Goal: Obtain resource: Download file/media

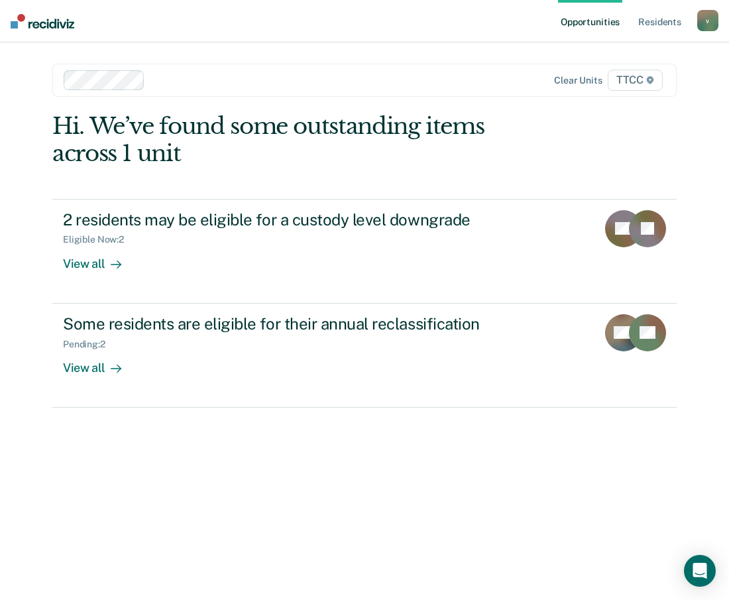
click at [164, 84] on div at bounding box center [316, 79] width 333 height 15
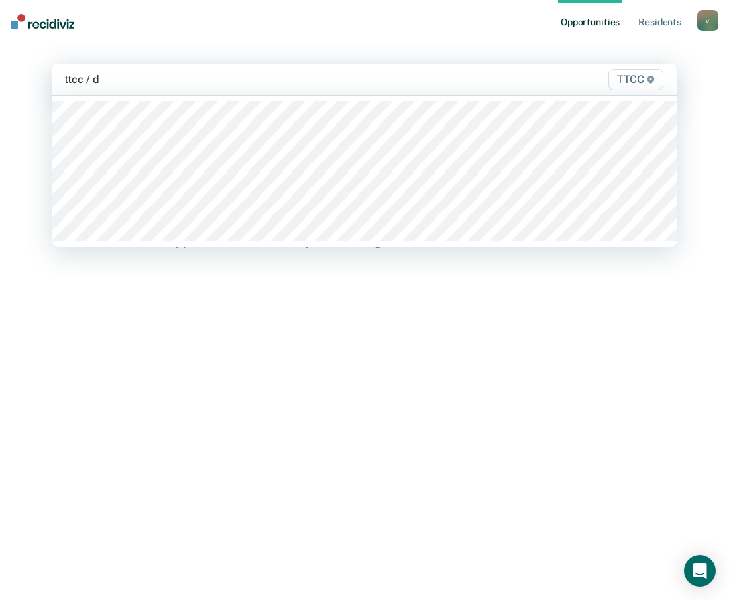
type input "ttcc / dc"
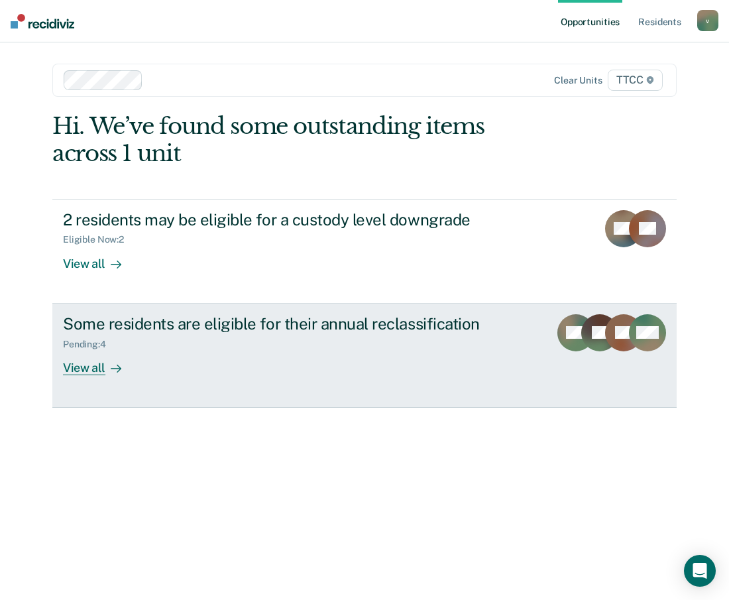
click at [255, 351] on div "Some residents are eligible for their annual reclassification Pending : 4 View …" at bounding box center [311, 344] width 497 height 61
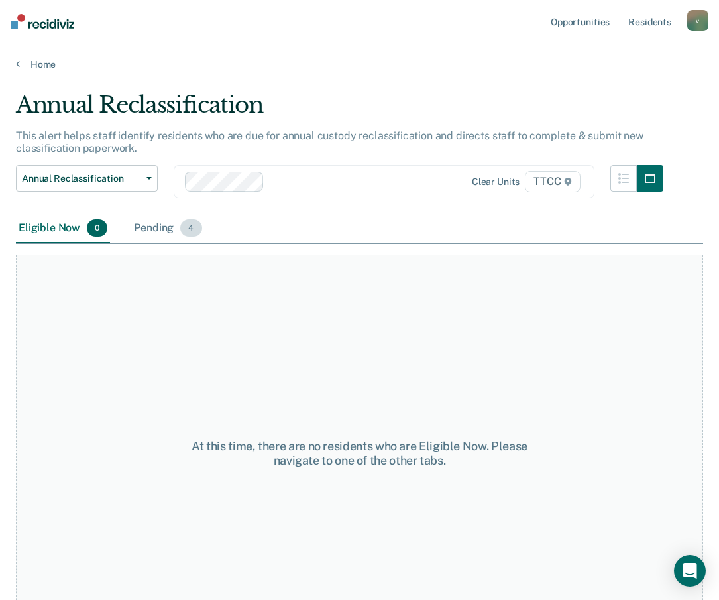
click at [164, 229] on div "Pending 4" at bounding box center [167, 228] width 73 height 29
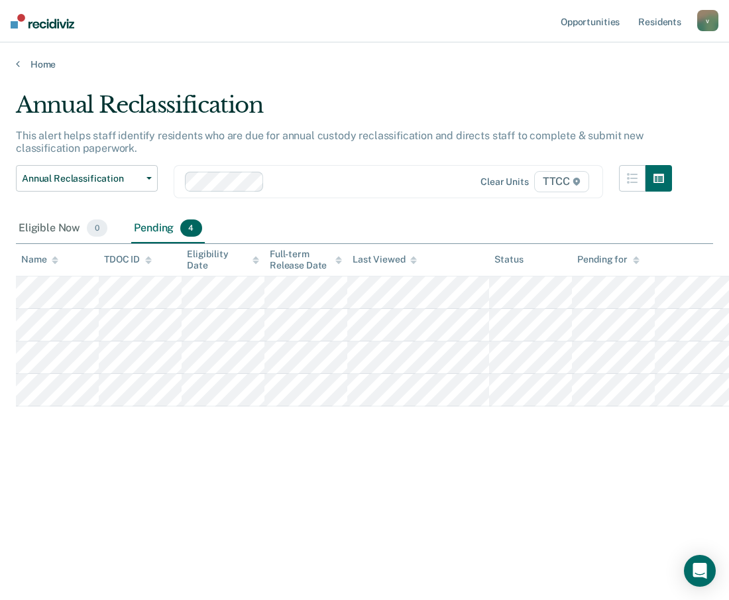
click at [299, 177] on div at bounding box center [369, 181] width 199 height 15
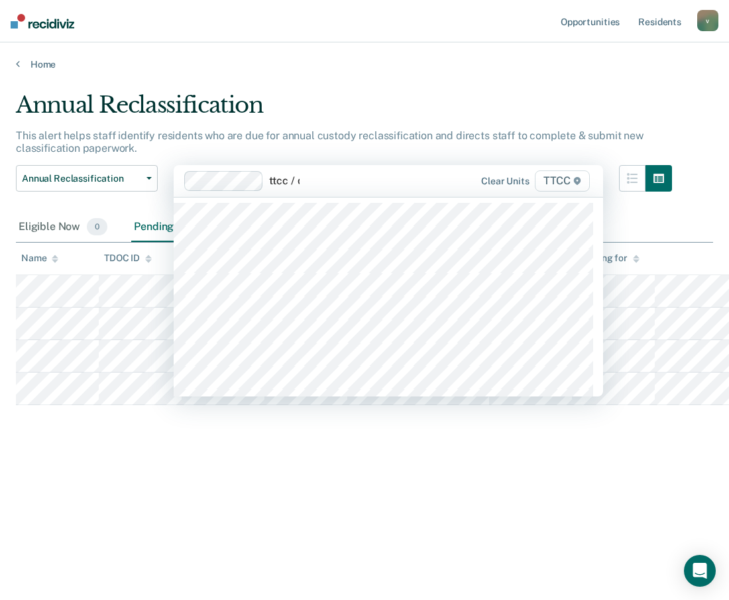
type input "ttcc / dc"
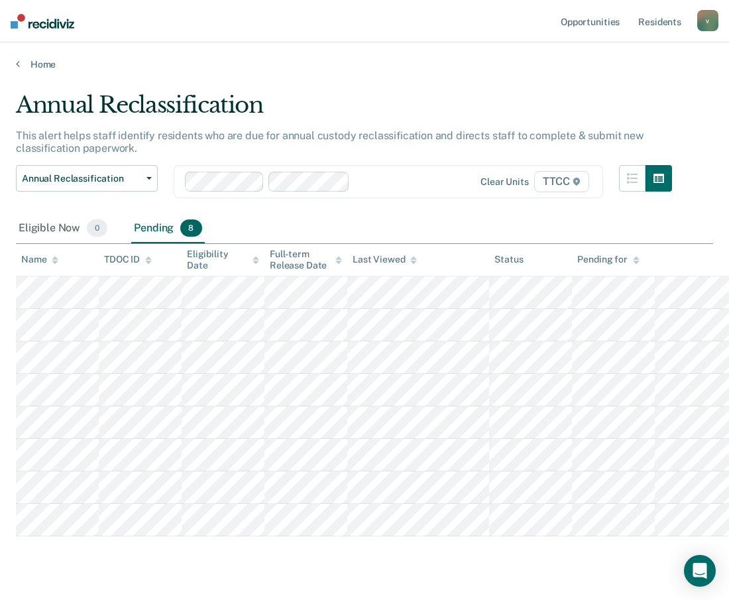
click at [393, 172] on div at bounding box center [327, 182] width 285 height 20
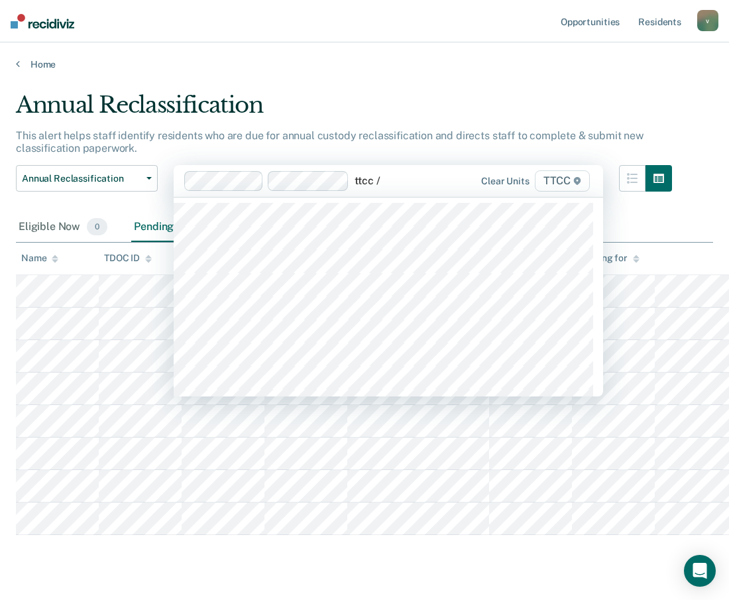
type input "ttcc /"
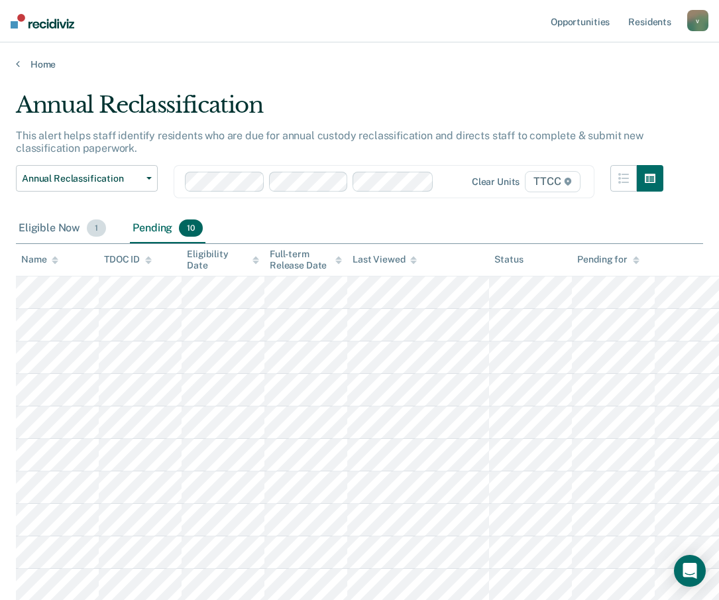
click at [62, 233] on div "Eligible Now 1" at bounding box center [62, 228] width 93 height 29
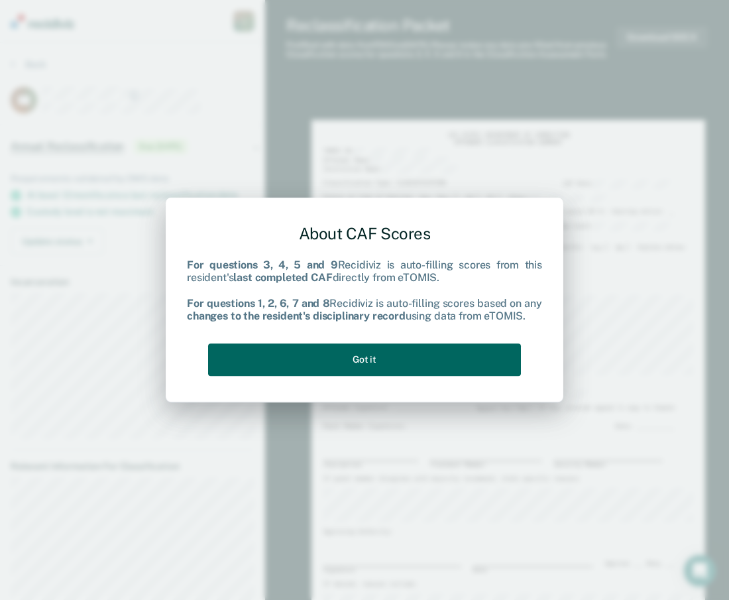
click at [369, 361] on button "Got it" at bounding box center [364, 359] width 313 height 32
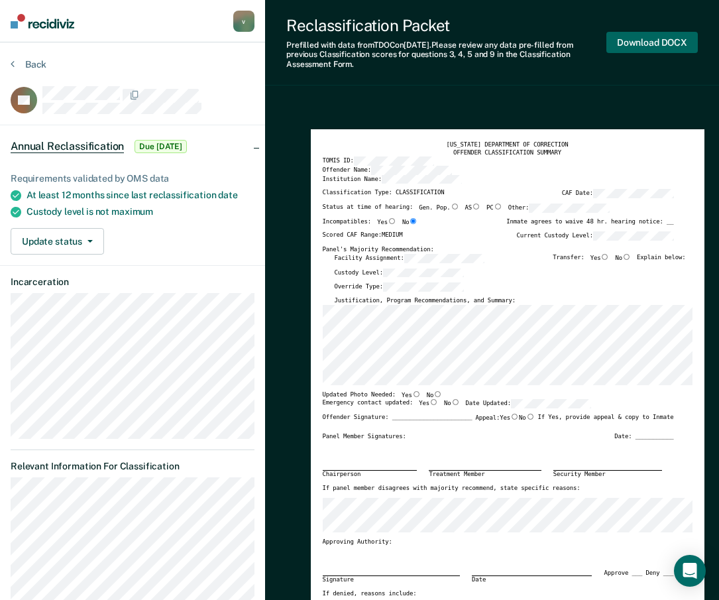
click at [657, 47] on button "Download DOCX" at bounding box center [651, 43] width 91 height 22
type textarea "x"
